Goal: Task Accomplishment & Management: Manage account settings

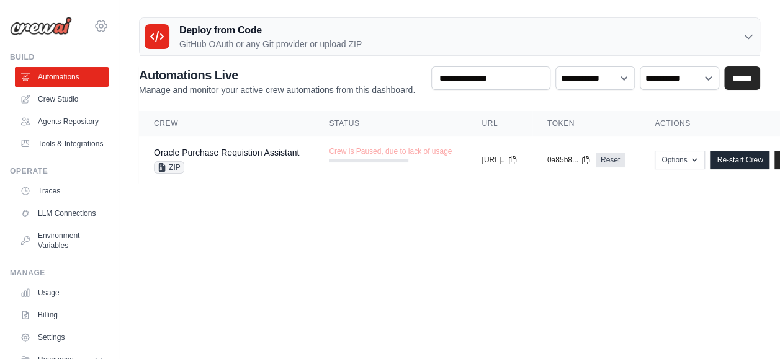
click at [94, 19] on icon at bounding box center [101, 26] width 15 height 15
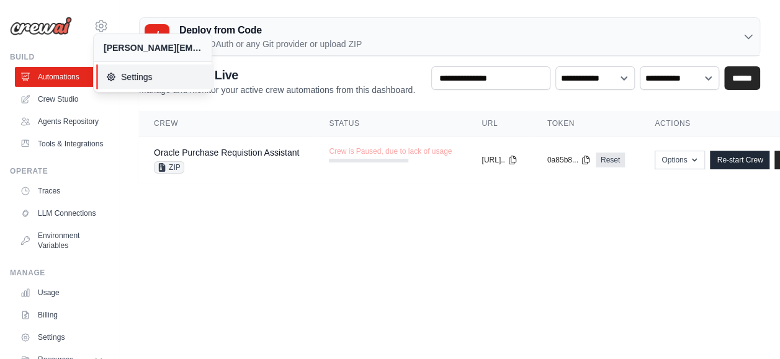
click at [114, 76] on icon at bounding box center [110, 76] width 7 height 7
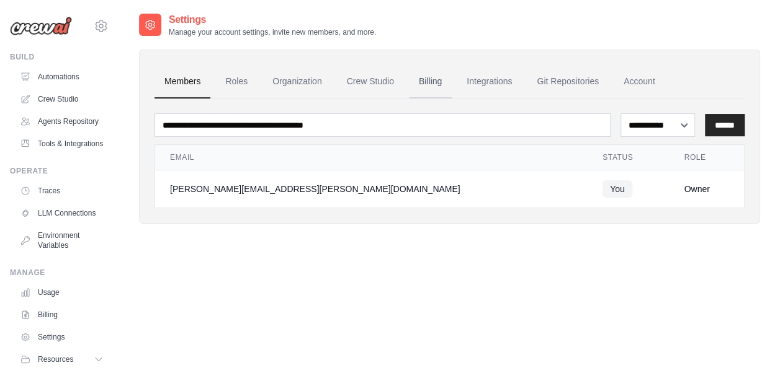
click at [423, 87] on link "Billing" at bounding box center [430, 81] width 43 height 33
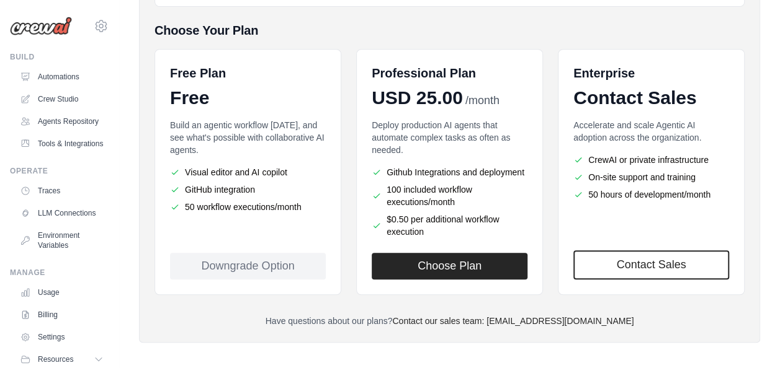
scroll to position [262, 0]
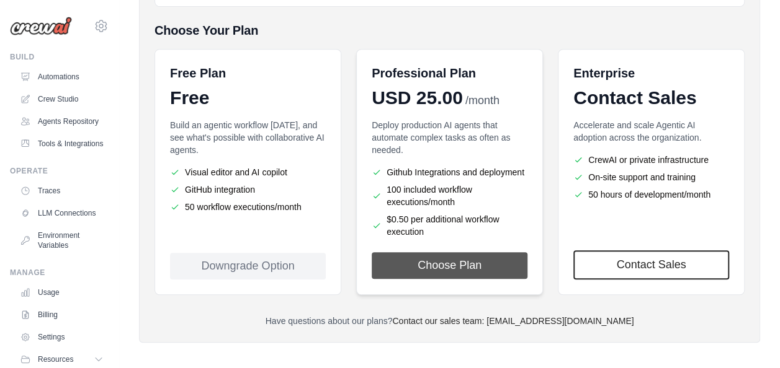
click at [481, 265] on button "Choose Plan" at bounding box center [450, 265] width 156 height 27
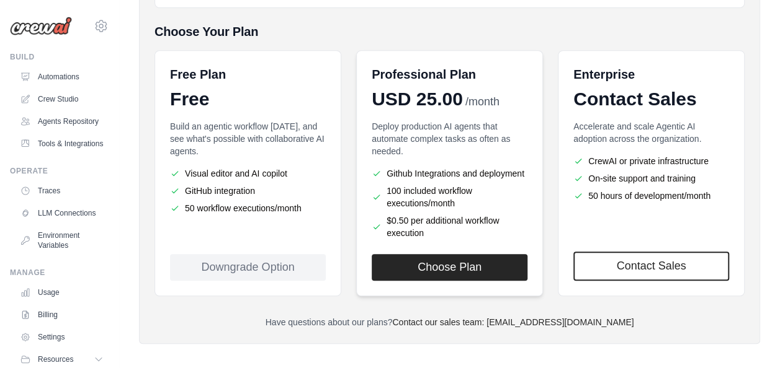
scroll to position [262, 0]
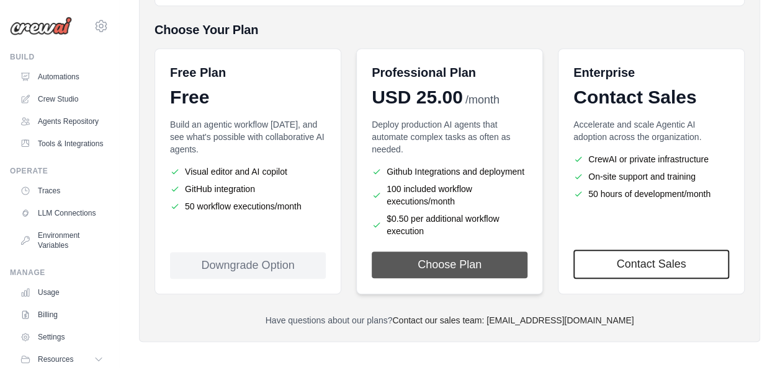
click at [478, 257] on button "Choose Plan" at bounding box center [450, 265] width 156 height 27
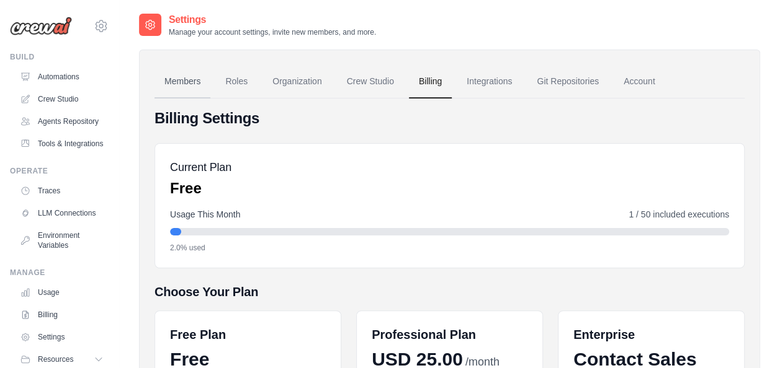
click at [207, 86] on link "Members" at bounding box center [182, 81] width 56 height 33
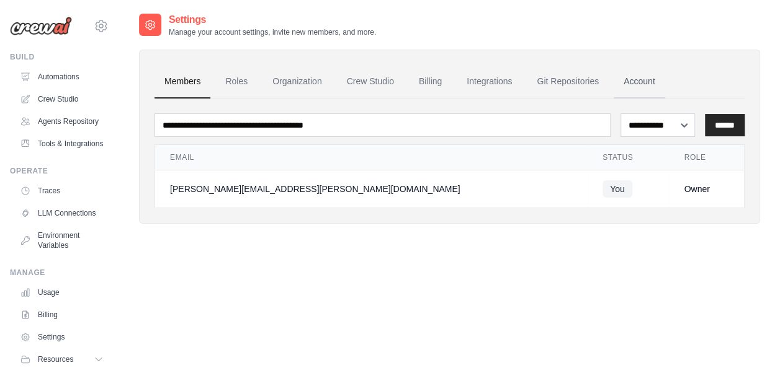
click at [631, 81] on link "Account" at bounding box center [638, 81] width 51 height 33
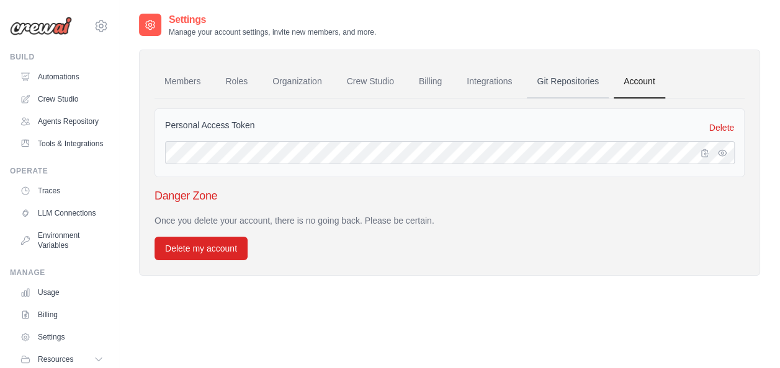
click at [539, 85] on link "Git Repositories" at bounding box center [568, 81] width 82 height 33
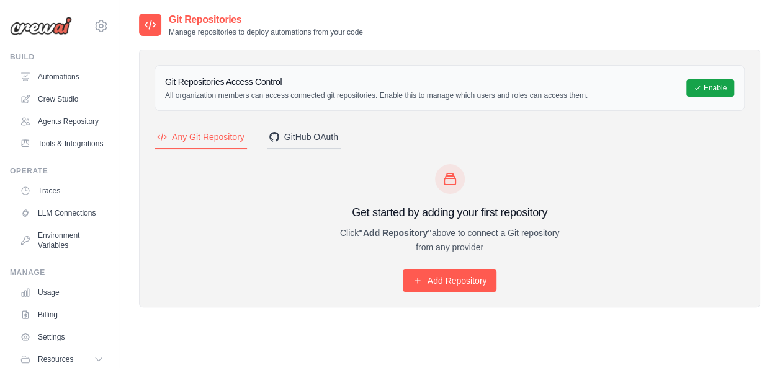
click at [272, 136] on icon "Tabs" at bounding box center [274, 137] width 10 height 10
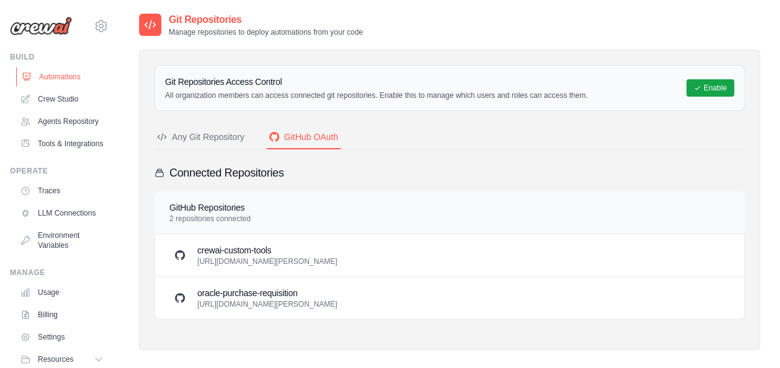
click at [64, 74] on link "Automations" at bounding box center [63, 77] width 94 height 20
